Goal: Information Seeking & Learning: Learn about a topic

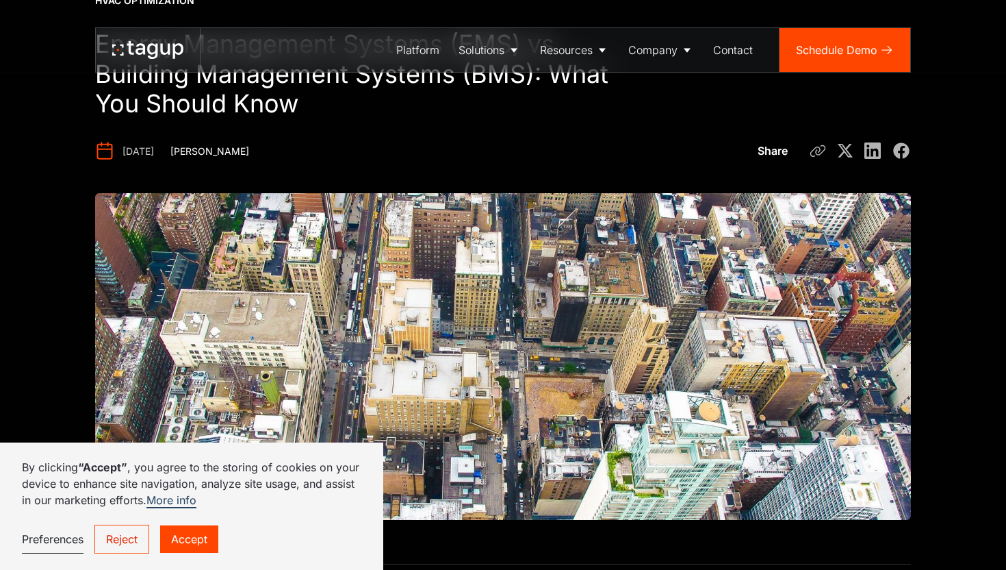
click at [203, 544] on link "Accept" at bounding box center [189, 538] width 58 height 27
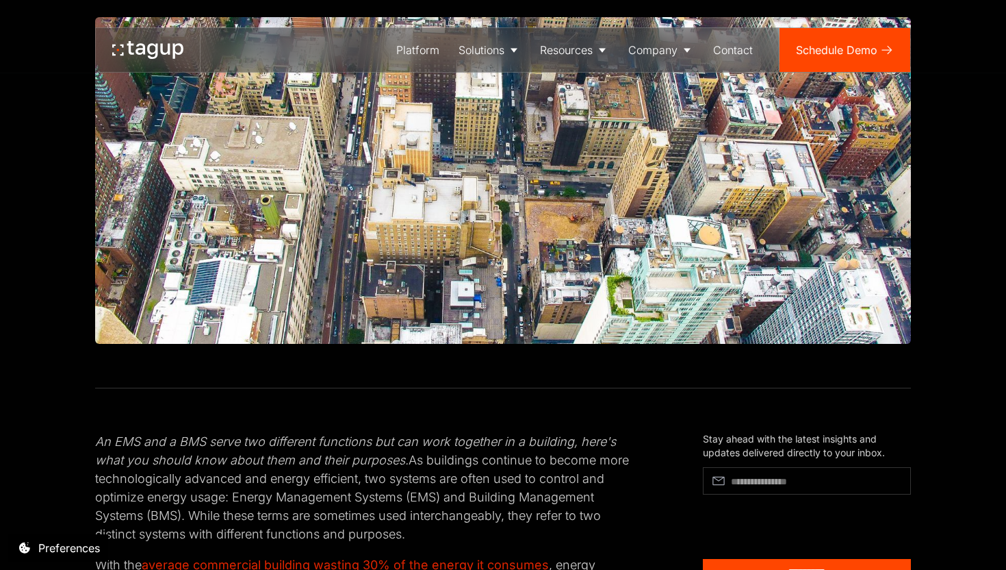
scroll to position [436, 0]
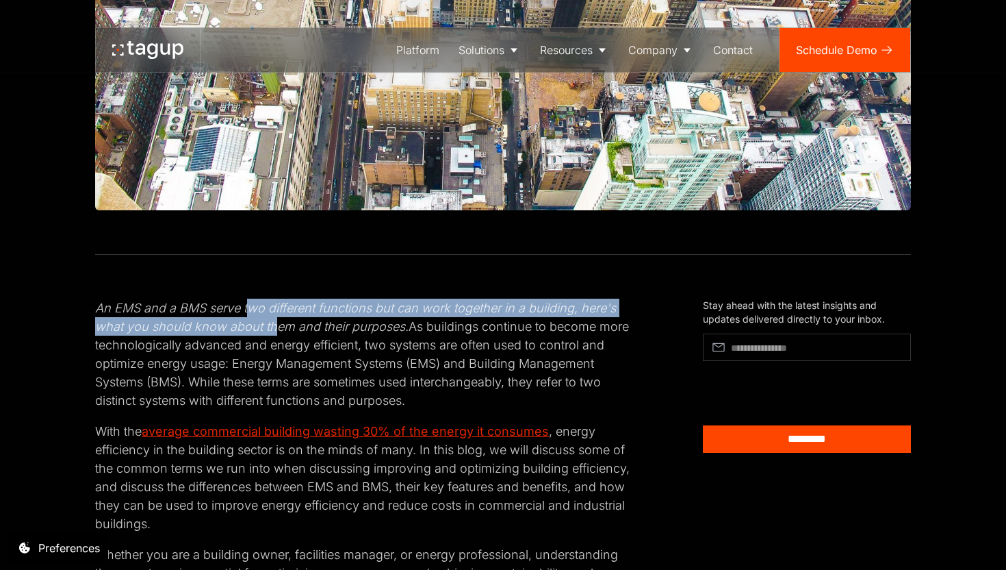
drag, startPoint x: 250, startPoint y: 307, endPoint x: 277, endPoint y: 324, distance: 32.3
click at [277, 324] on em "An EMS and a BMS serve two different functions but can work together in a build…" at bounding box center [355, 317] width 521 height 33
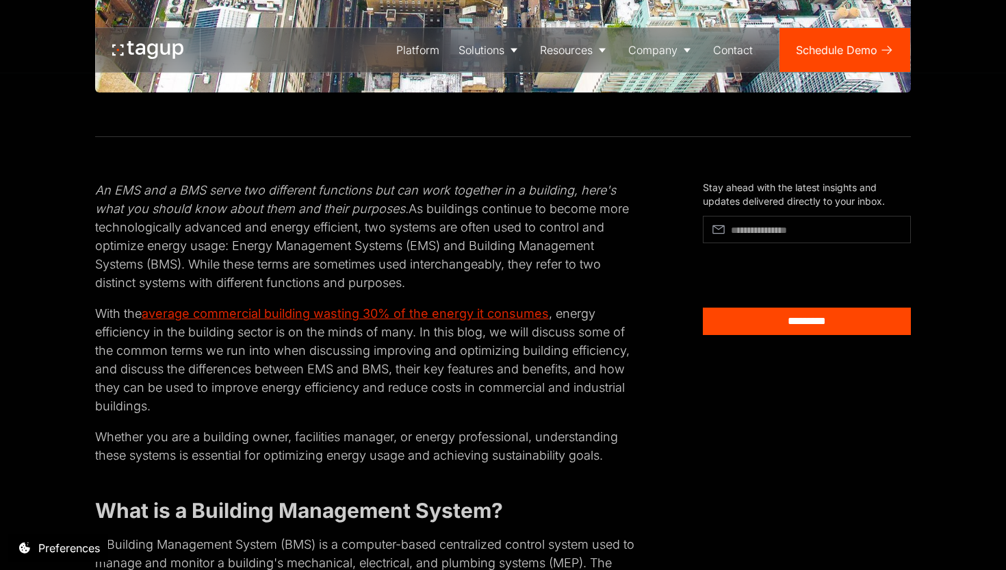
scroll to position [555, 0]
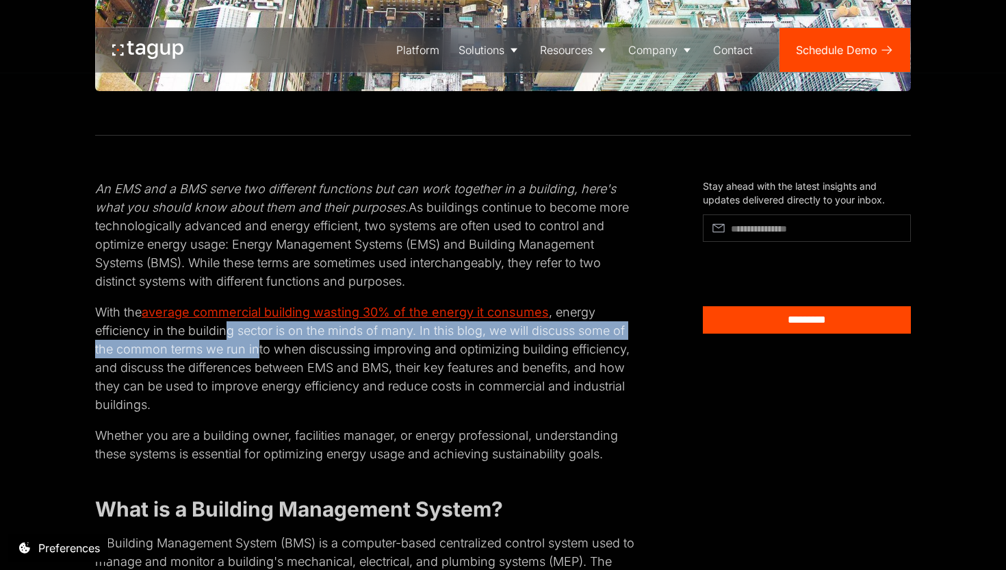
drag, startPoint x: 230, startPoint y: 332, endPoint x: 259, endPoint y: 344, distance: 31.0
click at [259, 344] on p "With the average commercial building wasting 30% of the energy it consumes , en…" at bounding box center [366, 358] width 542 height 111
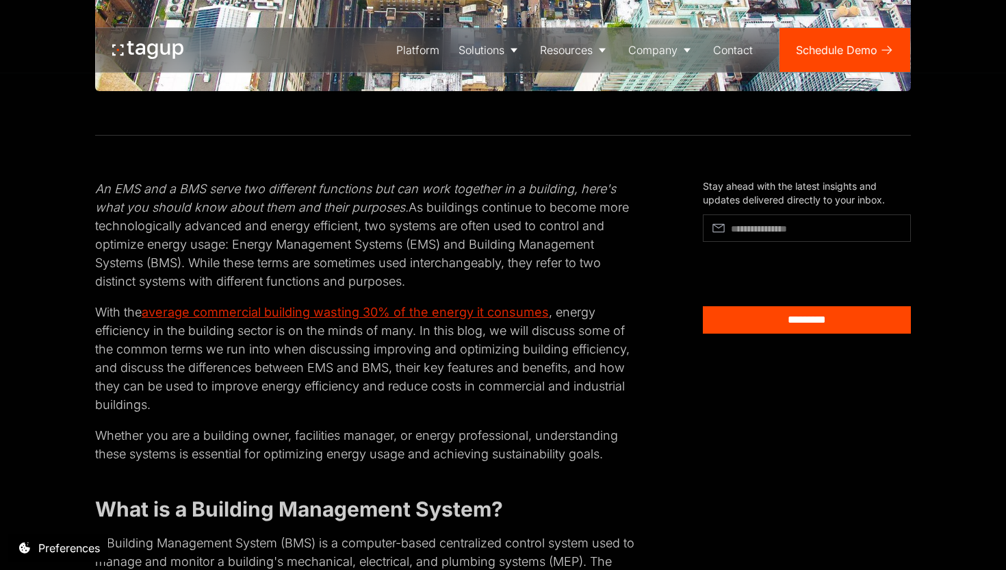
click at [318, 342] on p "With the average commercial building wasting 30% of the energy it consumes , en…" at bounding box center [366, 358] width 542 height 111
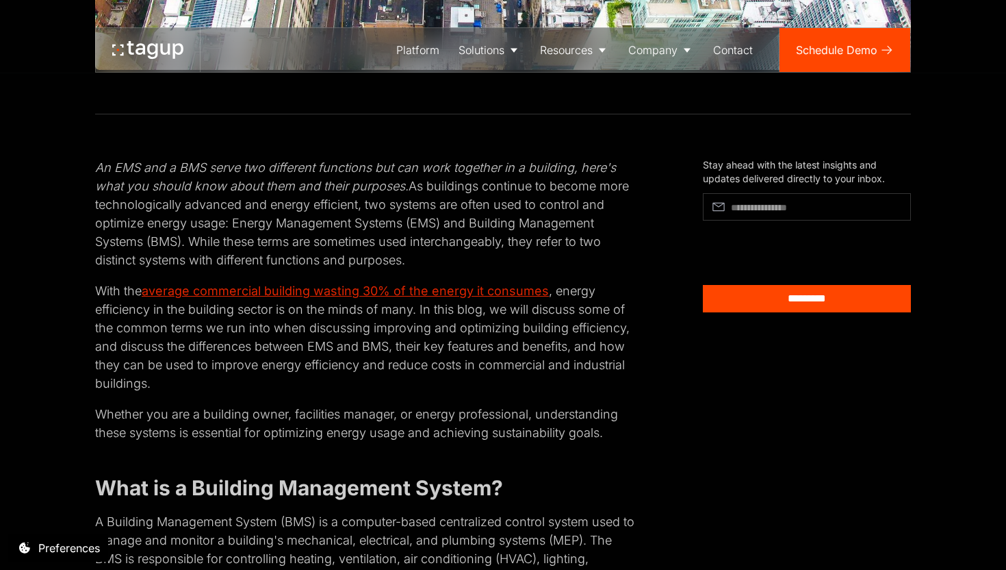
scroll to position [577, 0]
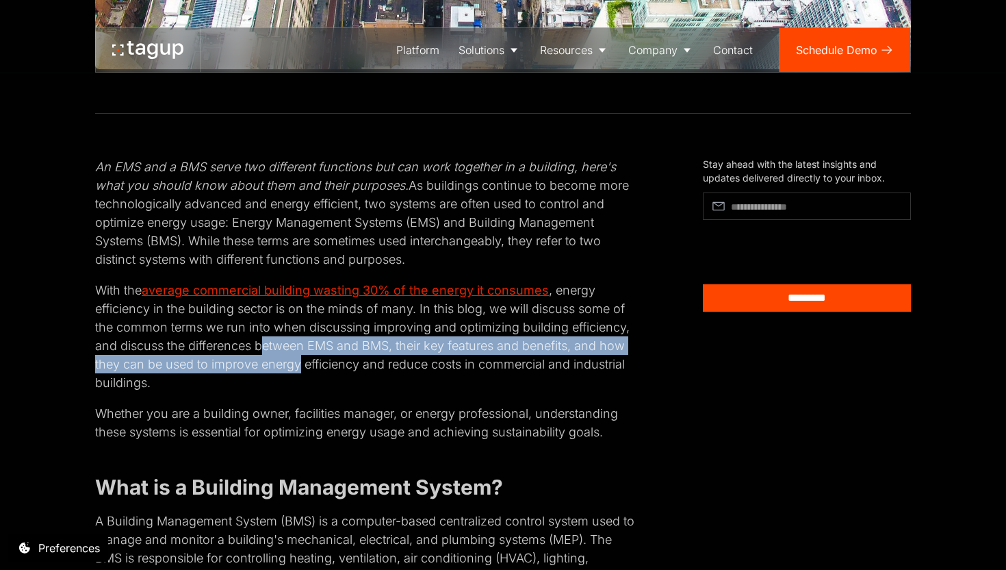
drag, startPoint x: 266, startPoint y: 340, endPoint x: 301, endPoint y: 366, distance: 43.1
click at [301, 366] on p "With the average commercial building wasting 30% of the energy it consumes , en…" at bounding box center [366, 336] width 542 height 111
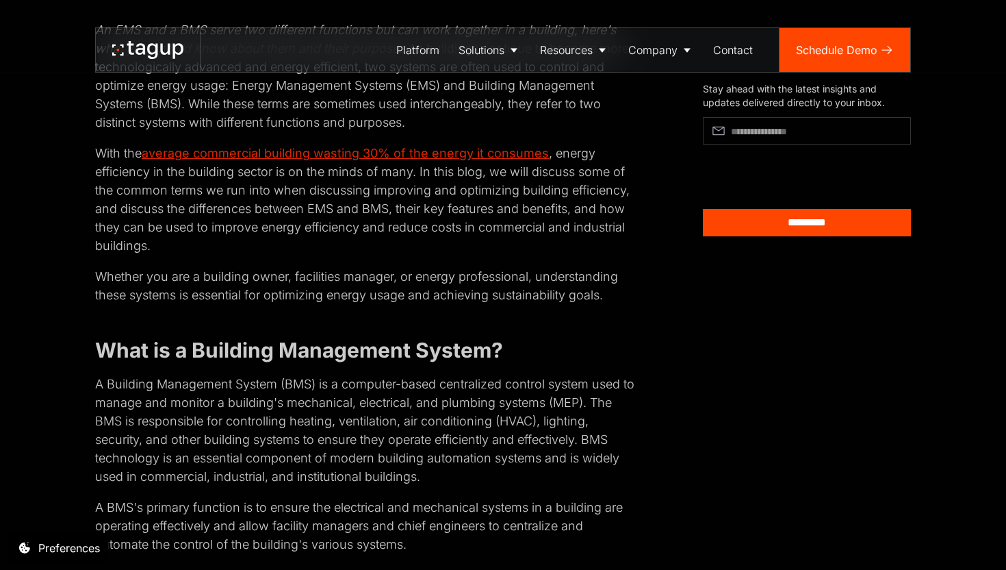
scroll to position [731, 0]
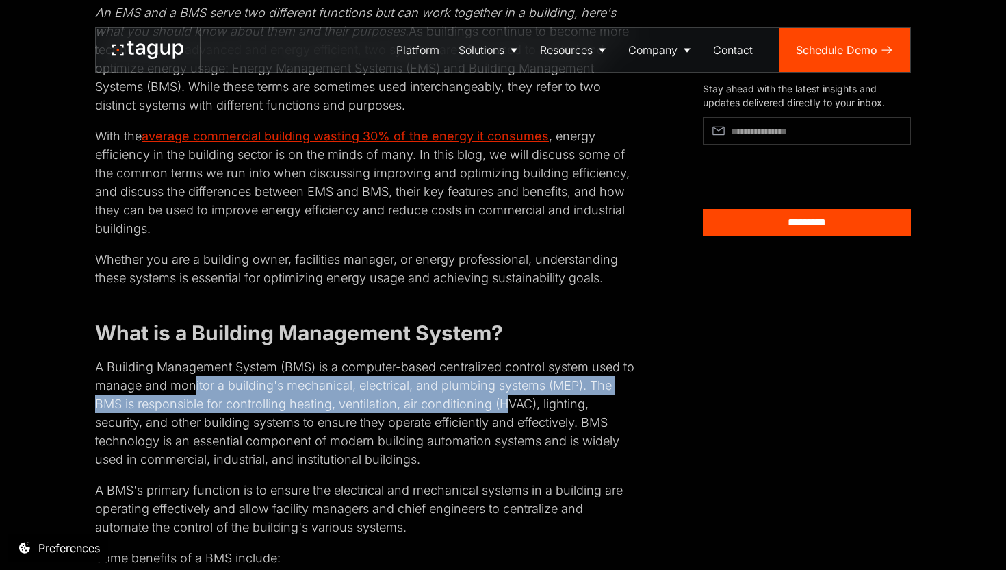
drag, startPoint x: 207, startPoint y: 385, endPoint x: 506, endPoint y: 396, distance: 298.7
click at [506, 396] on p "A Building Management System (BMS) is a computer-based centralized control syst…" at bounding box center [366, 412] width 542 height 111
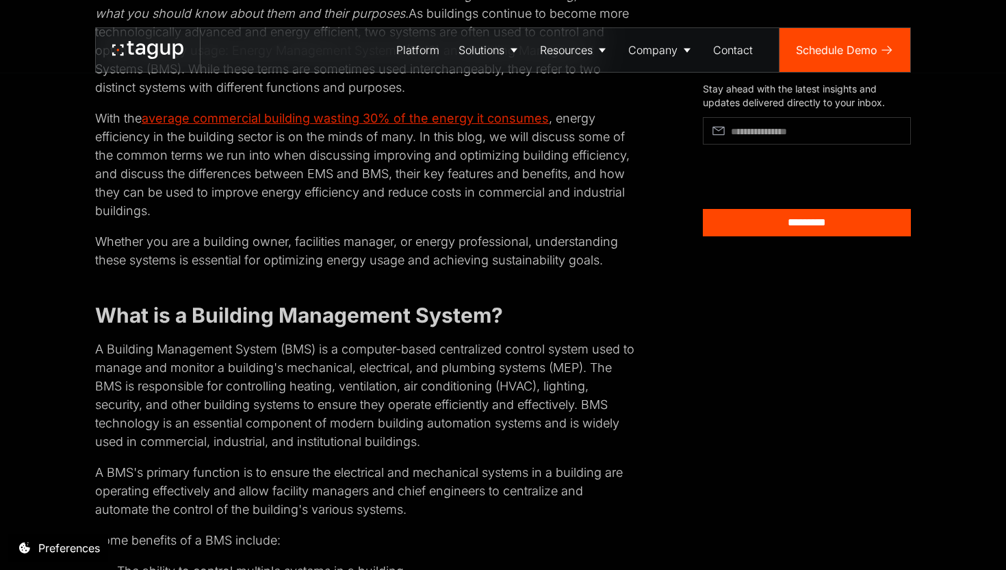
scroll to position [753, 0]
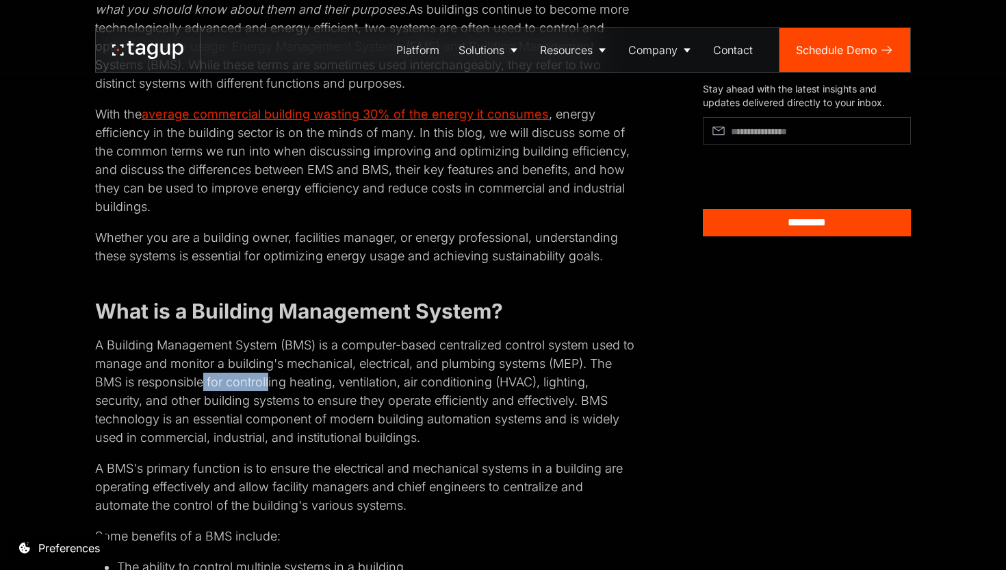
drag, startPoint x: 201, startPoint y: 378, endPoint x: 271, endPoint y: 392, distance: 71.2
click at [270, 391] on p "A Building Management System (BMS) is a computer-based centralized control syst…" at bounding box center [366, 390] width 542 height 111
click at [271, 392] on p "A Building Management System (BMS) is a computer-based centralized control syst…" at bounding box center [366, 390] width 542 height 111
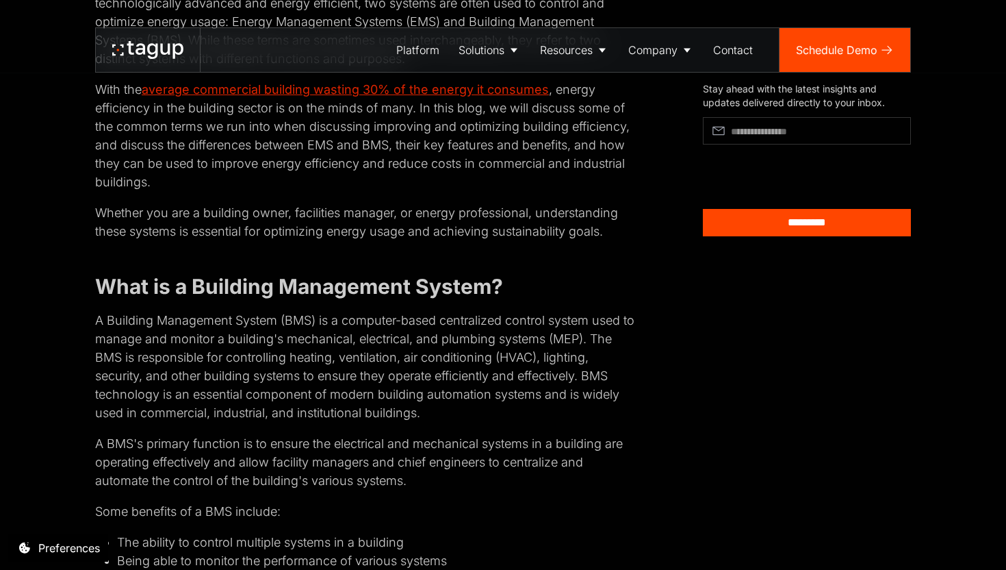
scroll to position [789, 0]
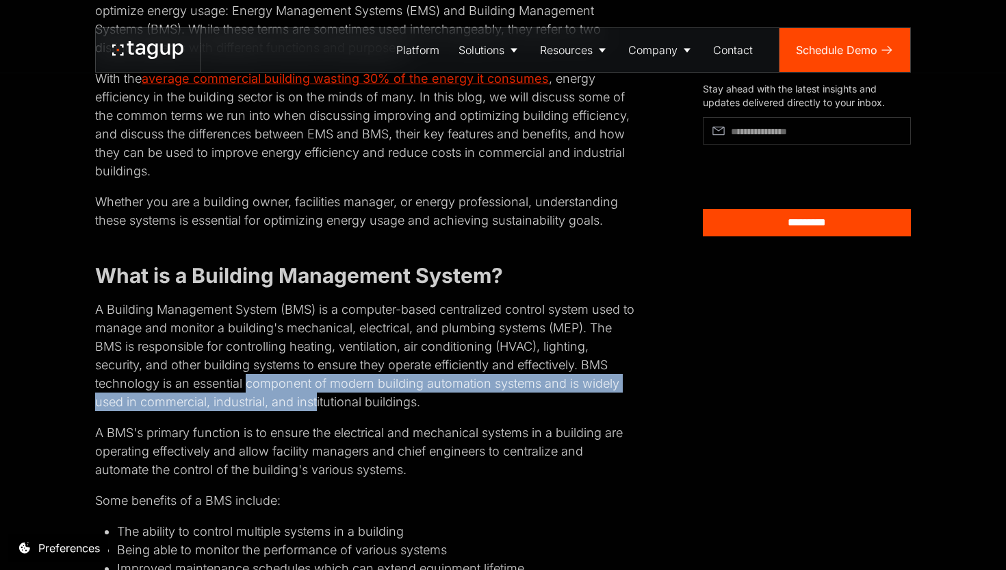
drag, startPoint x: 249, startPoint y: 387, endPoint x: 317, endPoint y: 404, distance: 69.9
click at [317, 404] on p "A Building Management System (BMS) is a computer-based centralized control syst…" at bounding box center [366, 355] width 542 height 111
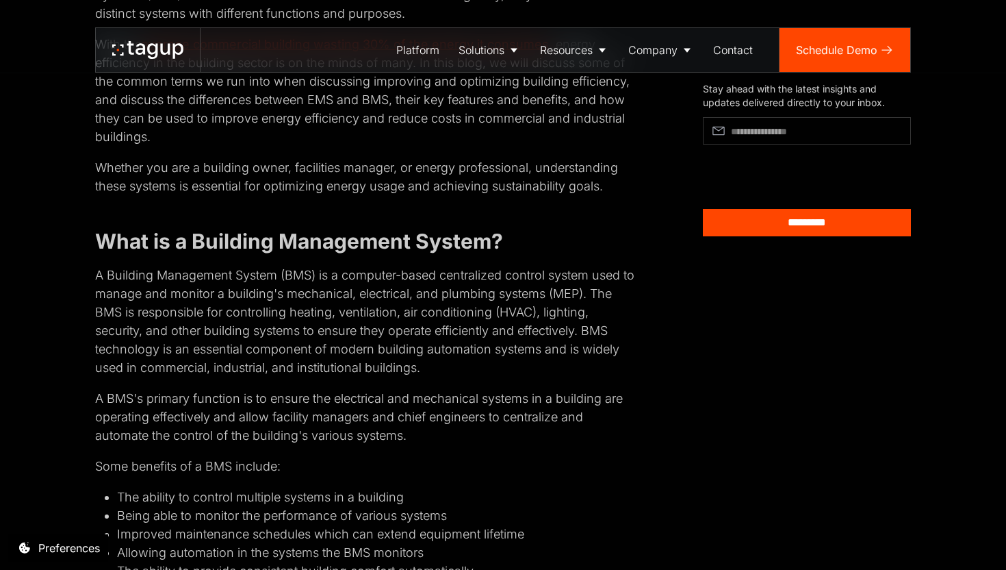
scroll to position [826, 0]
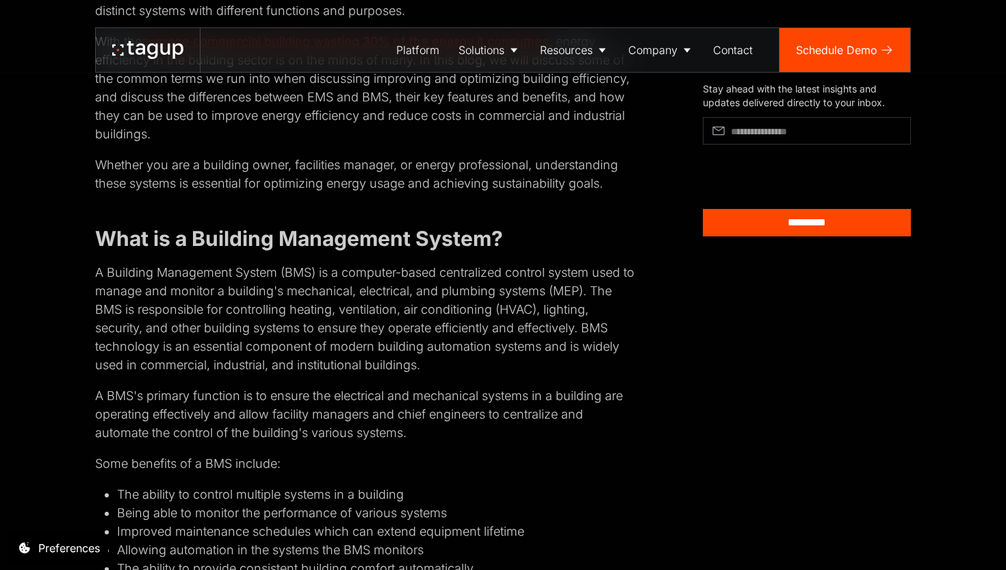
click at [290, 402] on p "A BMS's primary function is to ensure the electrical and mechanical systems in …" at bounding box center [366, 413] width 542 height 55
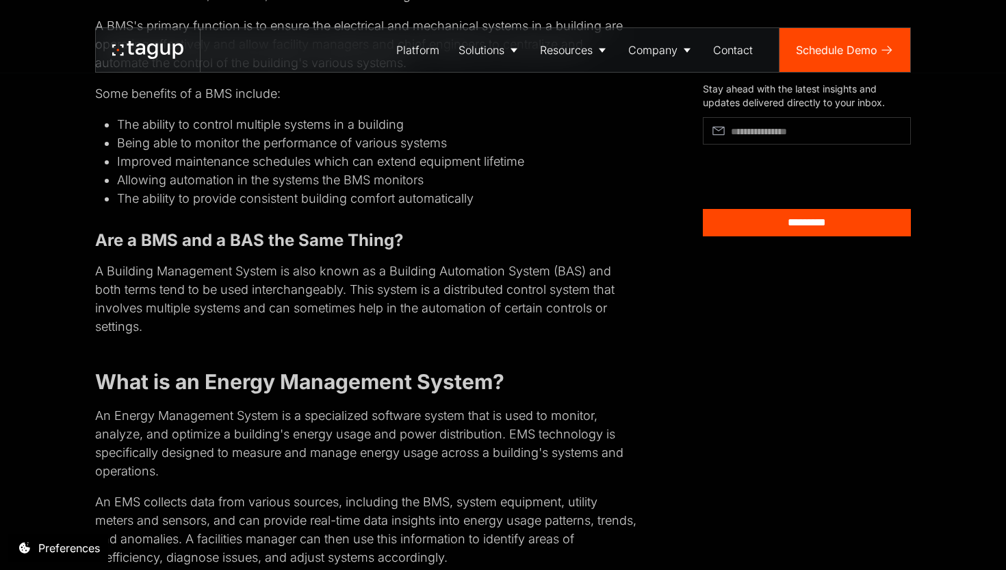
scroll to position [1199, 0]
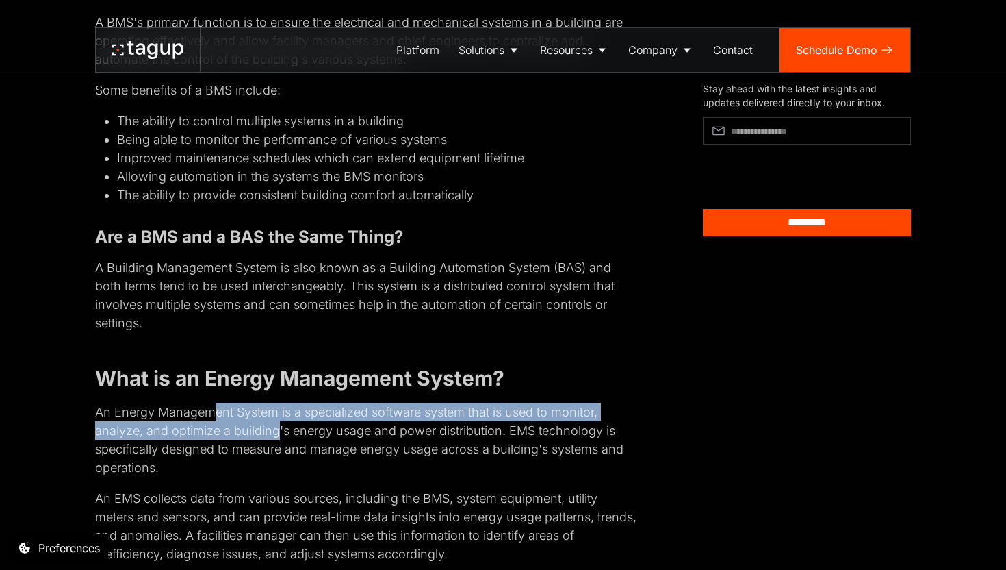
drag, startPoint x: 210, startPoint y: 413, endPoint x: 275, endPoint y: 432, distance: 67.8
click at [275, 432] on p "An Energy Management System is a specialized software system that is used to mo…" at bounding box center [366, 440] width 542 height 74
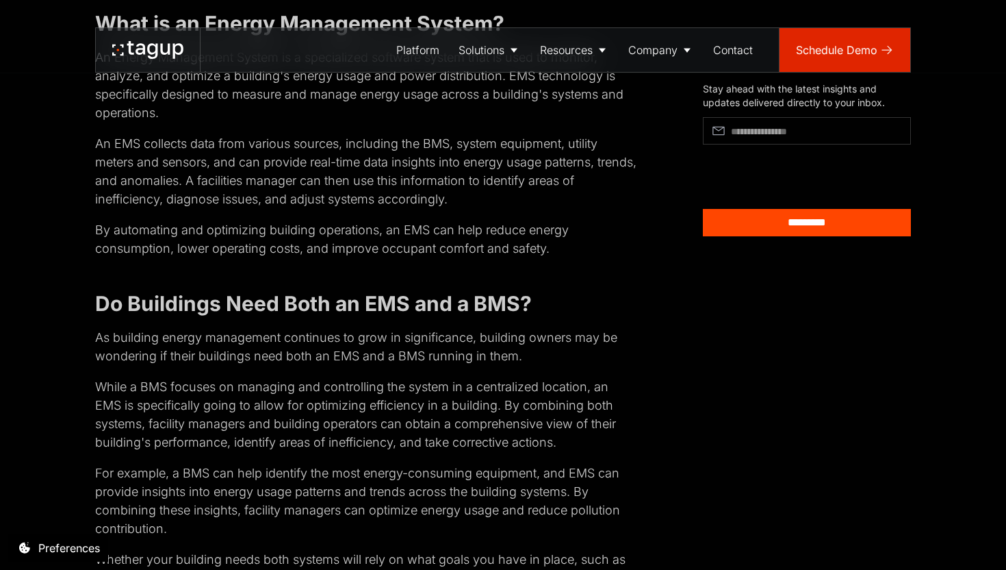
scroll to position [1115, 0]
